Goal: Task Accomplishment & Management: Complete application form

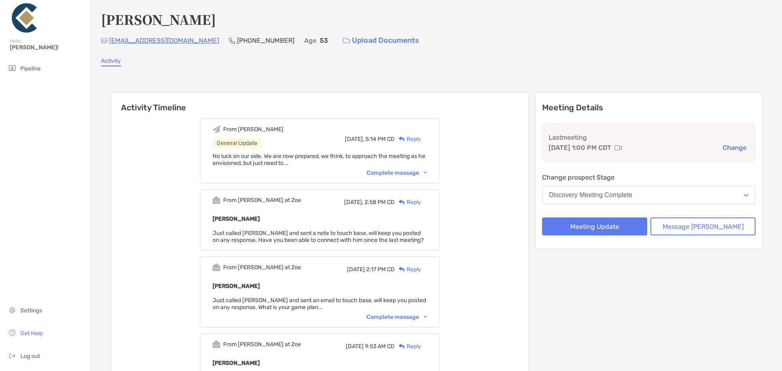
click at [105, 63] on link "Activity" at bounding box center [111, 61] width 20 height 9
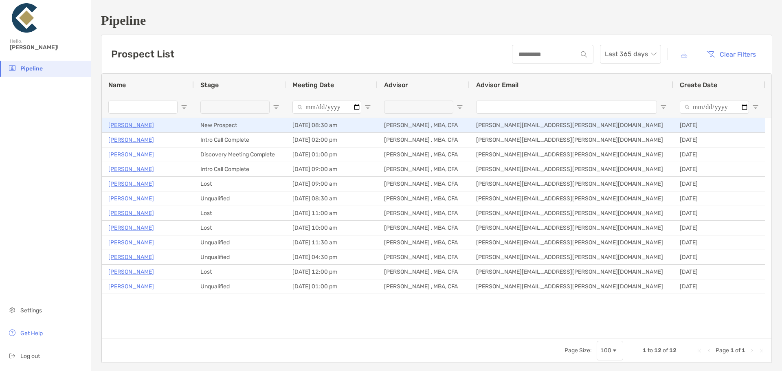
click at [116, 128] on p "[PERSON_NAME]" at bounding box center [131, 125] width 46 height 10
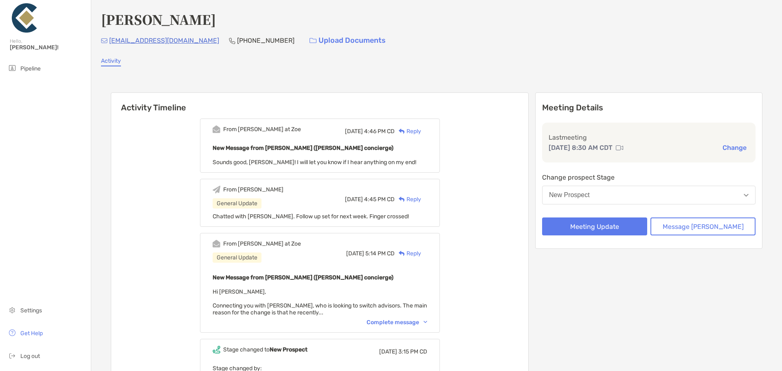
click at [622, 196] on button "New Prospect" at bounding box center [648, 195] width 213 height 19
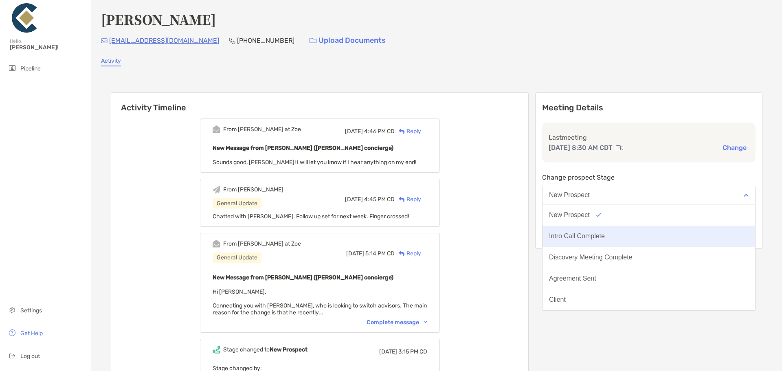
click at [601, 236] on div "Intro Call Complete" at bounding box center [577, 235] width 56 height 7
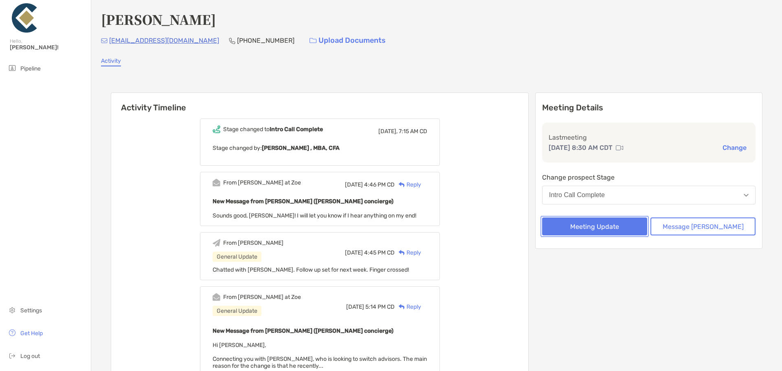
click at [619, 230] on button "Meeting Update" at bounding box center [594, 226] width 105 height 18
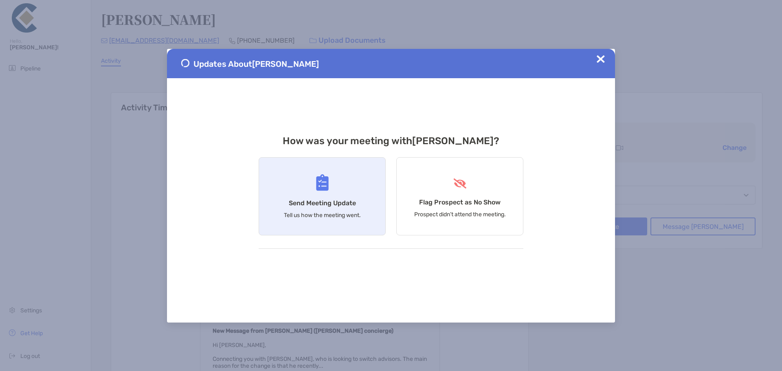
click at [339, 186] on div "Send Meeting Update Tell us how the meeting went." at bounding box center [322, 196] width 127 height 78
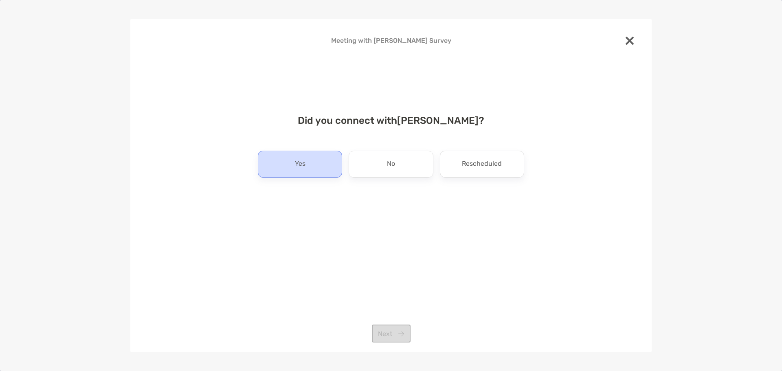
click at [315, 167] on div "Yes" at bounding box center [300, 164] width 84 height 27
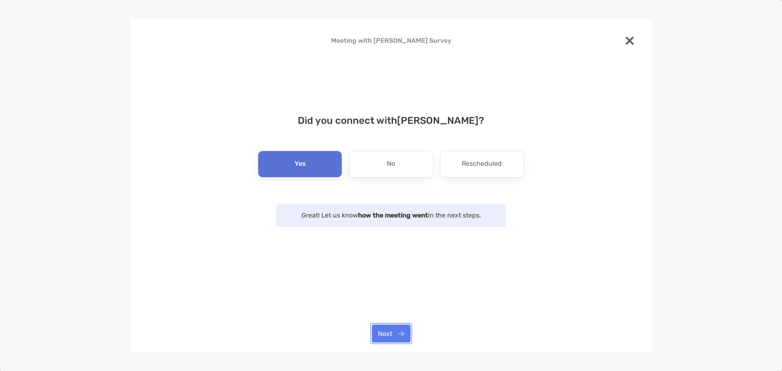
click at [392, 335] on button "Next" at bounding box center [391, 333] width 39 height 18
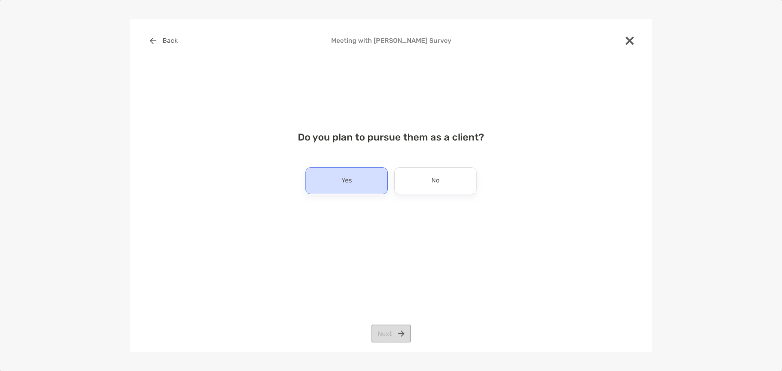
click at [349, 182] on p "Yes" at bounding box center [346, 180] width 11 height 13
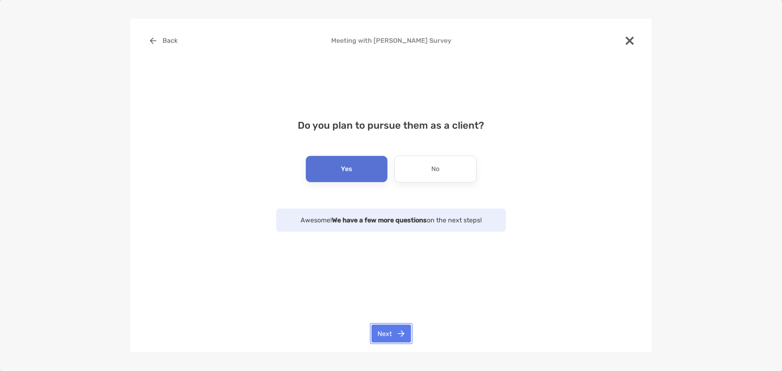
click at [394, 337] on button "Next" at bounding box center [390, 333] width 39 height 18
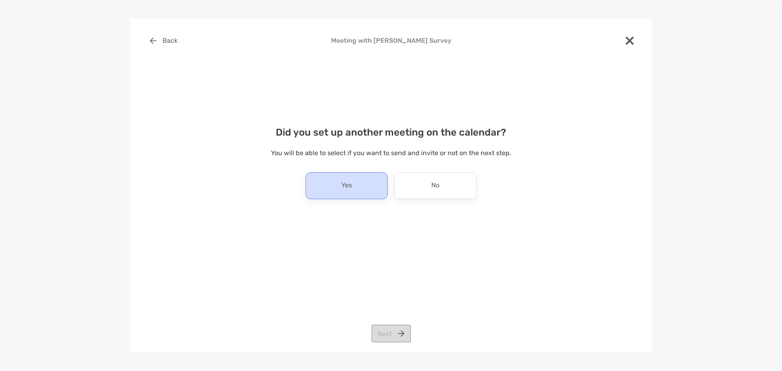
click at [341, 186] on p "Yes" at bounding box center [346, 185] width 11 height 13
click at [382, 331] on button "Next" at bounding box center [390, 333] width 39 height 18
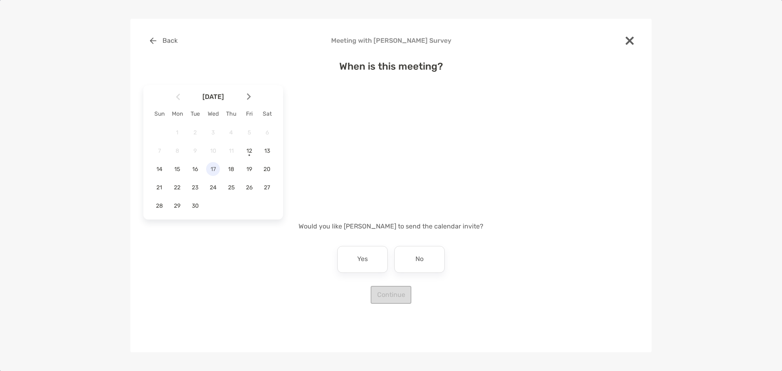
click at [215, 172] on span "17" at bounding box center [213, 169] width 14 height 7
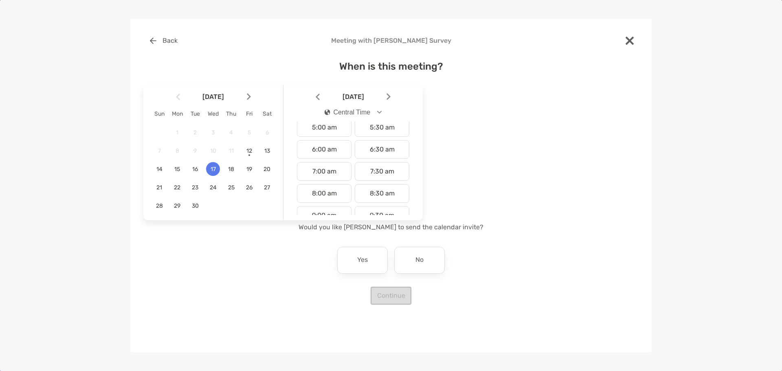
scroll to position [122, 0]
click at [331, 206] on div "9:00 am" at bounding box center [324, 206] width 55 height 19
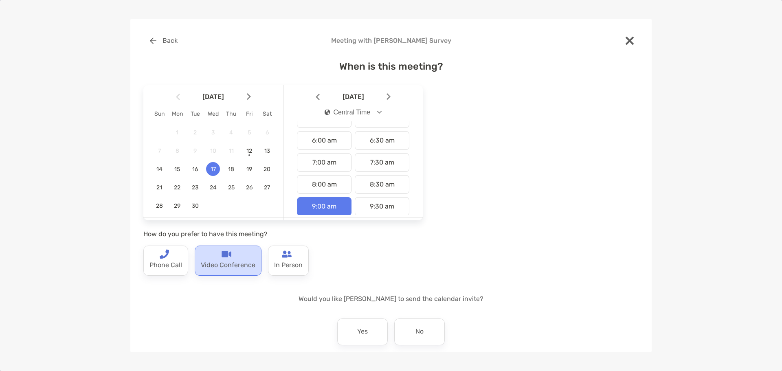
click at [215, 261] on p "Video Conference" at bounding box center [228, 265] width 55 height 13
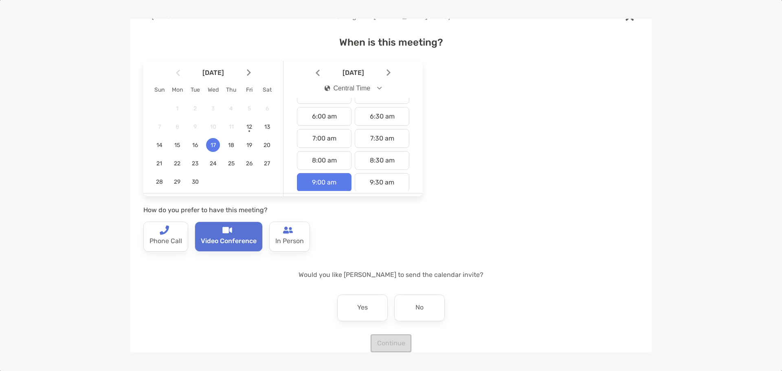
scroll to position [37, 0]
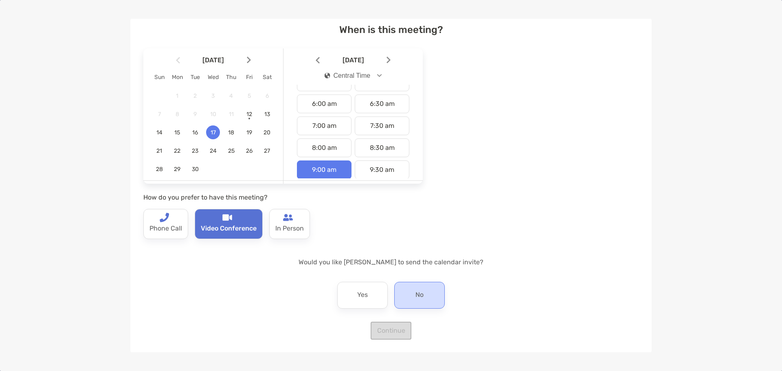
click at [425, 296] on div "No" at bounding box center [419, 295] width 50 height 27
click at [390, 333] on button "Continue" at bounding box center [391, 331] width 41 height 18
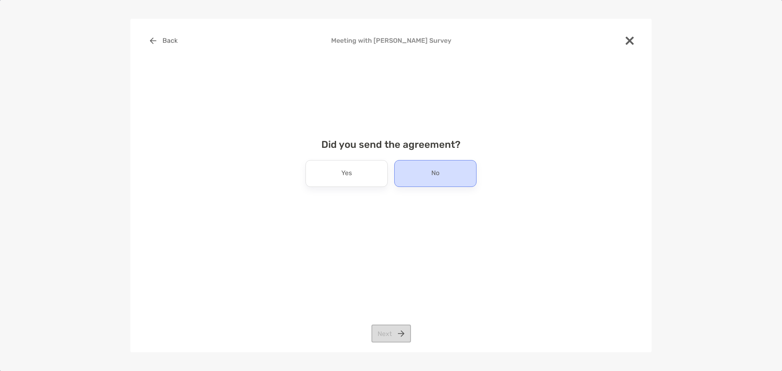
click at [437, 172] on p "No" at bounding box center [435, 173] width 8 height 13
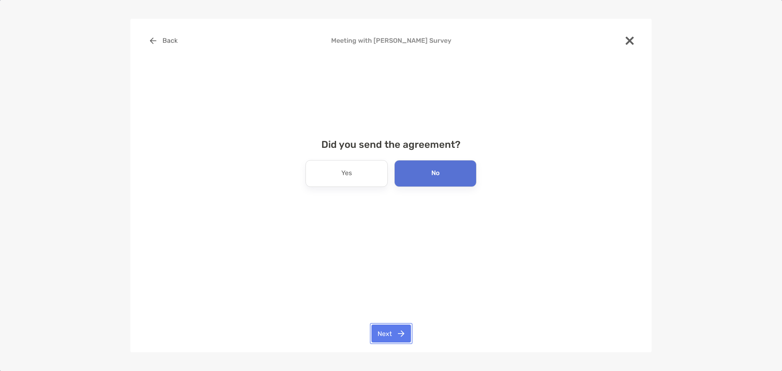
click at [396, 334] on button "Next" at bounding box center [390, 333] width 39 height 18
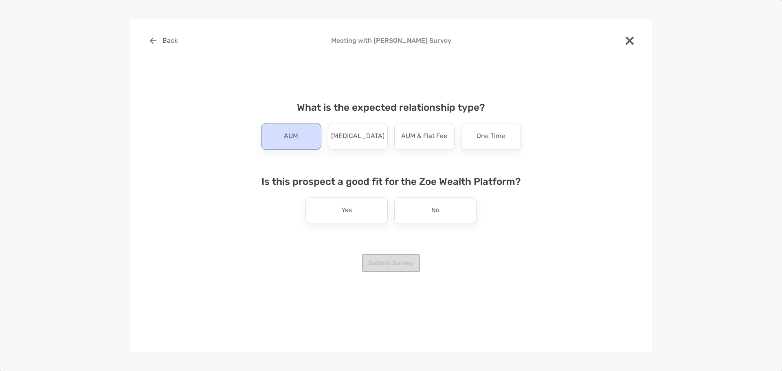
click at [297, 133] on p "AUM" at bounding box center [291, 136] width 14 height 13
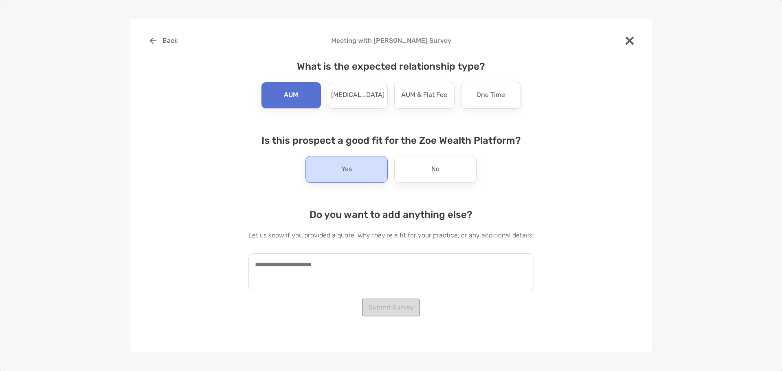
click at [344, 174] on p "Yes" at bounding box center [346, 169] width 11 height 13
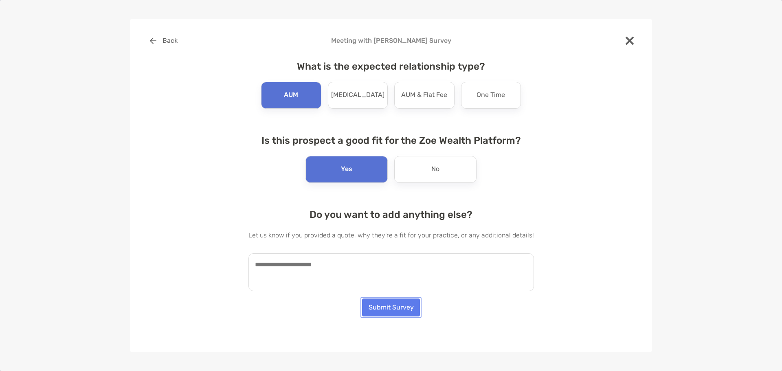
click at [385, 311] on button "Submit Survey" at bounding box center [391, 307] width 58 height 18
